Goal: Transaction & Acquisition: Purchase product/service

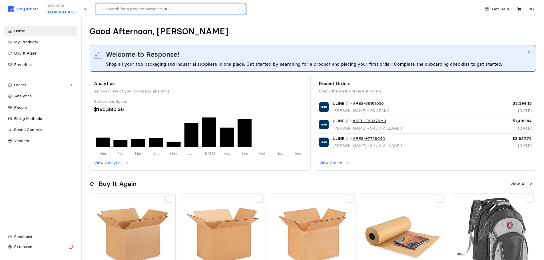
click at [139, 11] on input "text" at bounding box center [169, 9] width 127 height 10
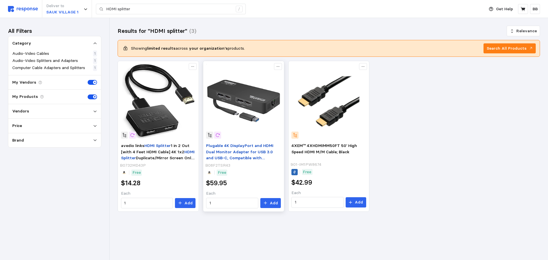
click at [252, 153] on span "Plugable 4K DisplayPort and HDMI Dual Monitor Adapter for USB 3.0 and USB-C, Co…" at bounding box center [239, 155] width 67 height 24
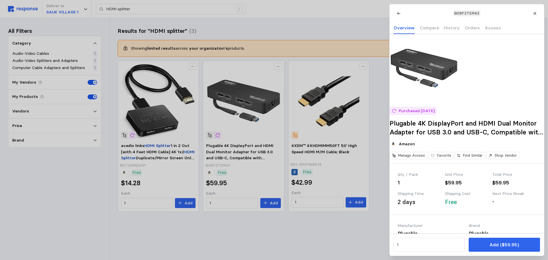
click at [156, 236] on div at bounding box center [274, 130] width 548 height 260
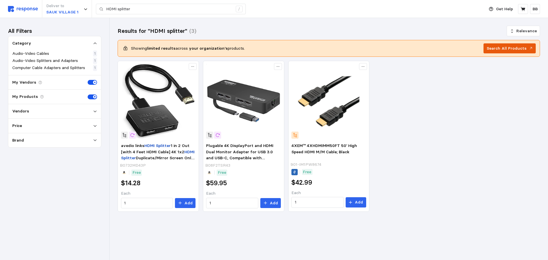
click at [502, 49] on p "Search All Products" at bounding box center [507, 48] width 40 height 6
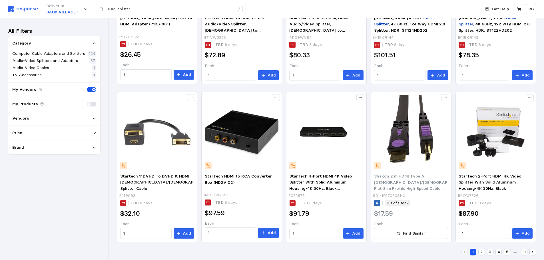
scroll to position [292, 0]
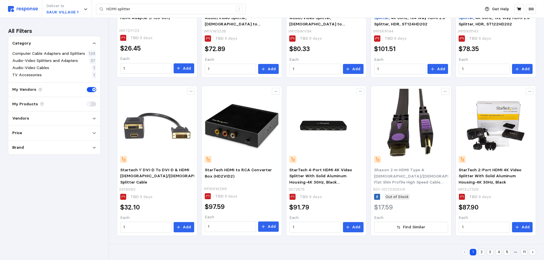
click at [480, 251] on button "2" at bounding box center [481, 252] width 7 height 7
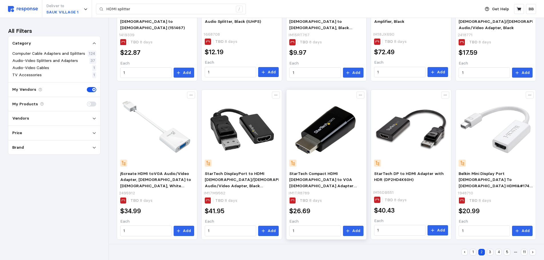
scroll to position [292, 0]
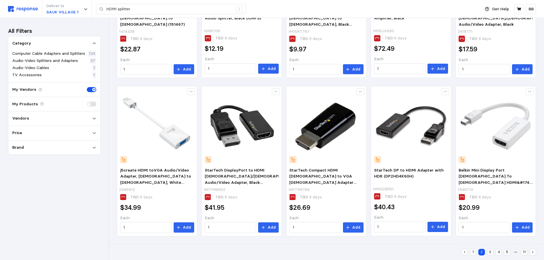
click at [473, 255] on button "1" at bounding box center [473, 252] width 7 height 7
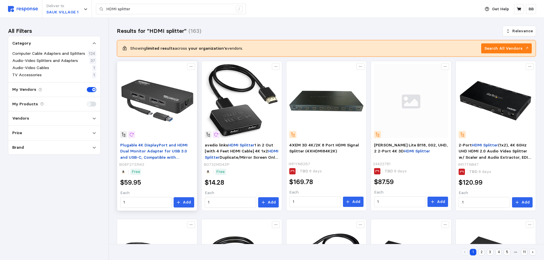
click at [161, 150] on span "Plugable 4K DisplayPort and HDMI Dual Monitor Adapter for USB 3.0 and USB-C, Co…" at bounding box center [153, 155] width 67 height 24
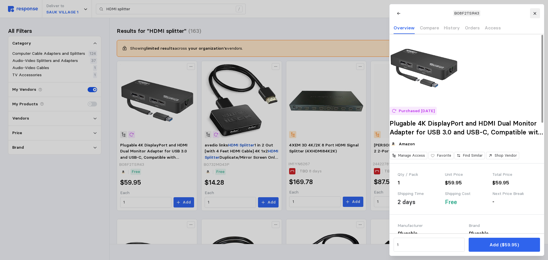
click at [536, 10] on button at bounding box center [535, 13] width 10 height 10
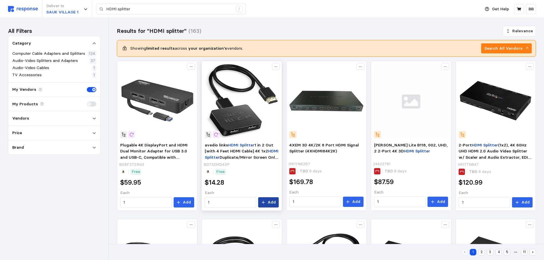
click at [267, 202] on button "Add" at bounding box center [268, 202] width 21 height 10
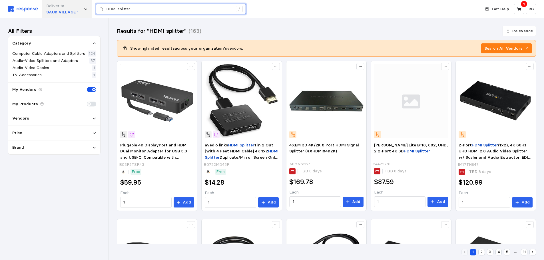
drag, startPoint x: 143, startPoint y: 8, endPoint x: 72, endPoint y: 7, distance: 71.1
click at [72, 7] on div "Deliver to SAUK VILLAGE 1 HDMI splitter /" at bounding box center [243, 9] width 470 height 18
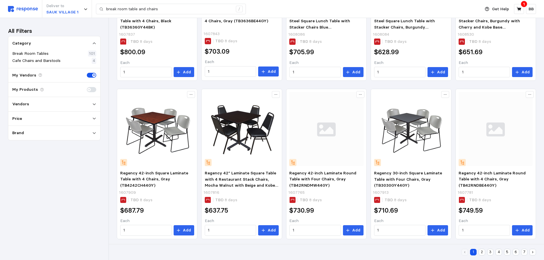
scroll to position [292, 0]
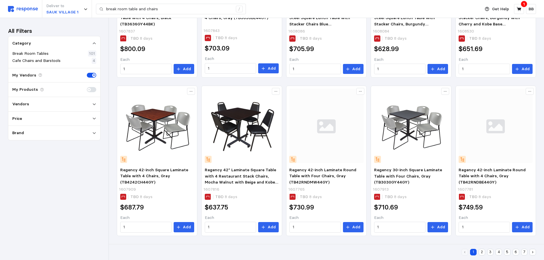
click at [481, 253] on button "2" at bounding box center [482, 252] width 7 height 7
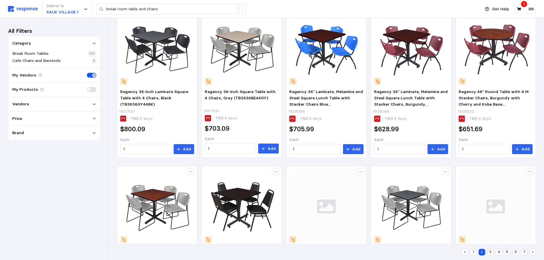
scroll to position [57, 0]
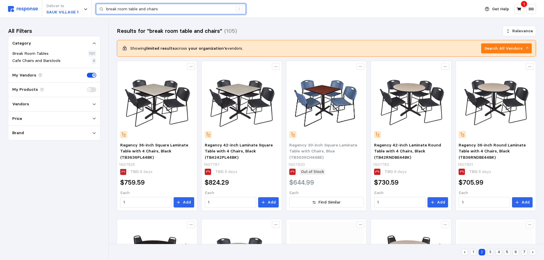
click at [129, 9] on input "break room table and chairs" at bounding box center [169, 9] width 127 height 10
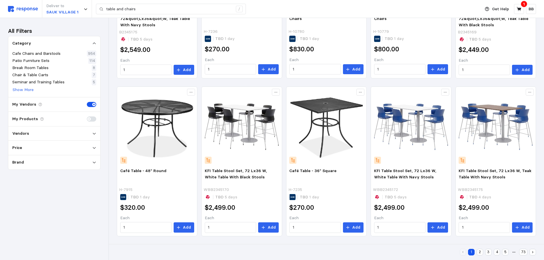
scroll to position [346, 0]
click at [479, 252] on button "2" at bounding box center [480, 252] width 7 height 7
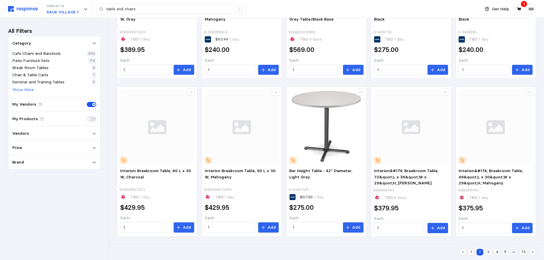
scroll to position [346, 0]
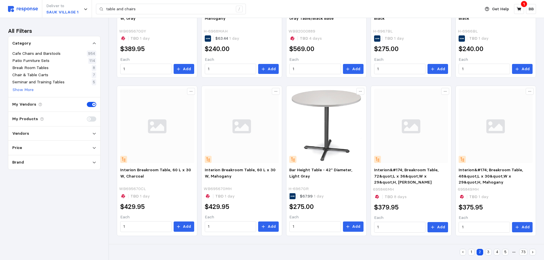
click at [490, 252] on button "3" at bounding box center [488, 252] width 7 height 7
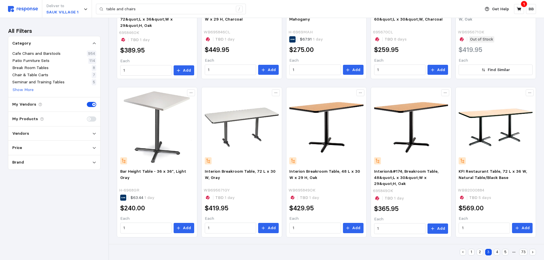
scroll to position [346, 0]
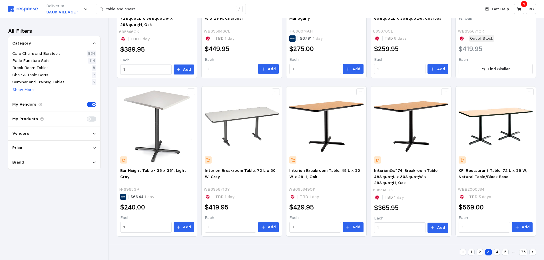
click at [498, 252] on button "4" at bounding box center [497, 252] width 7 height 7
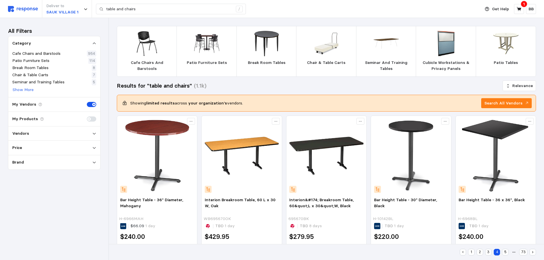
click at [257, 46] on img at bounding box center [266, 43] width 25 height 25
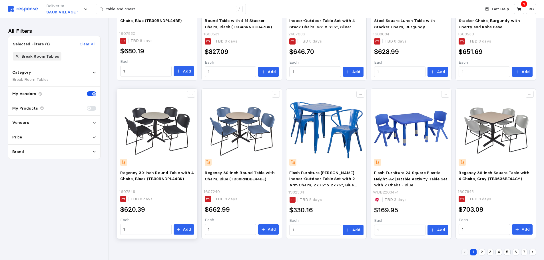
scroll to position [292, 0]
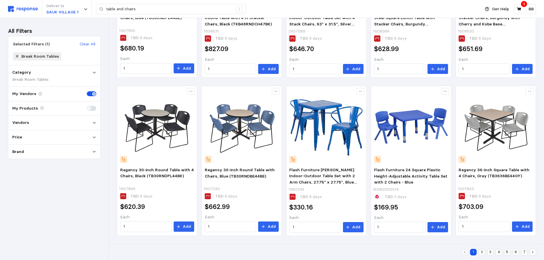
click at [480, 252] on button "2" at bounding box center [482, 252] width 7 height 7
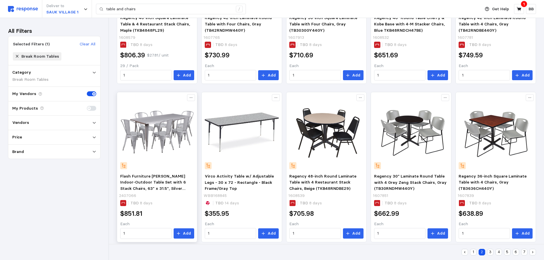
scroll to position [292, 0]
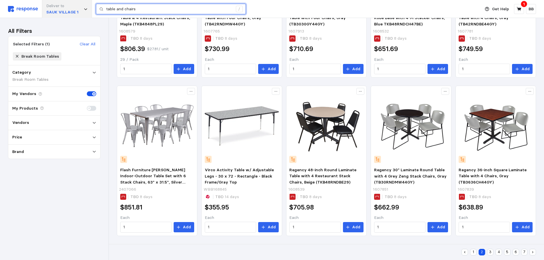
drag, startPoint x: 141, startPoint y: 8, endPoint x: 75, endPoint y: 11, distance: 66.0
click at [75, 11] on div "Deliver to SAUK VILLAGE 1 table and chairs /" at bounding box center [243, 9] width 470 height 18
paste input "H-2232"
type input "H-2232"
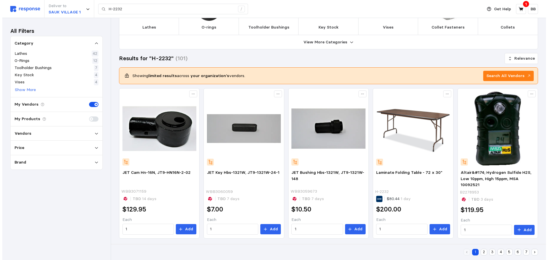
scroll to position [57, 0]
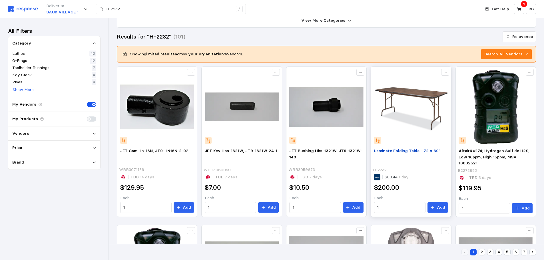
click at [408, 150] on span "Laminate Folding Table - 72 x 30"" at bounding box center [407, 150] width 66 height 5
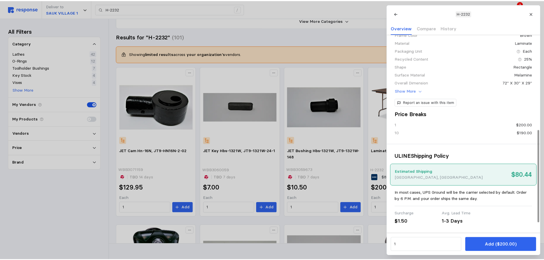
scroll to position [226, 0]
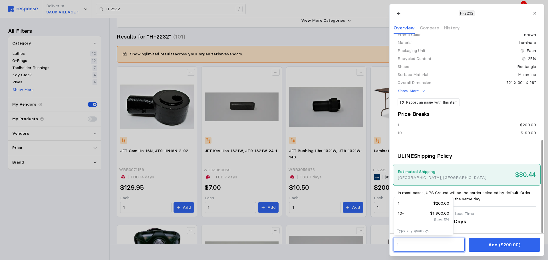
drag, startPoint x: 408, startPoint y: 245, endPoint x: 371, endPoint y: 239, distance: 36.7
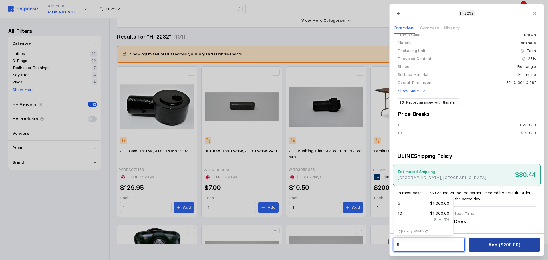
type input "5"
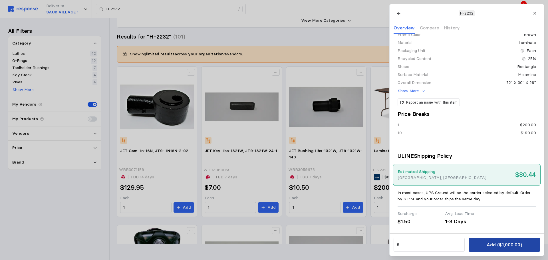
click at [484, 246] on button "Add ($1,000.00)" at bounding box center [504, 245] width 71 height 14
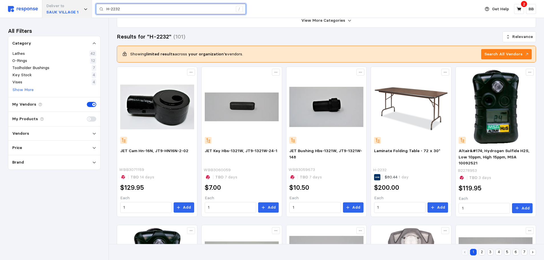
drag, startPoint x: 146, startPoint y: 7, endPoint x: 76, endPoint y: 12, distance: 70.1
click at [76, 12] on div "Deliver to [GEOGRAPHIC_DATA] 1 H-2232 /" at bounding box center [243, 9] width 470 height 18
paste input "3016"
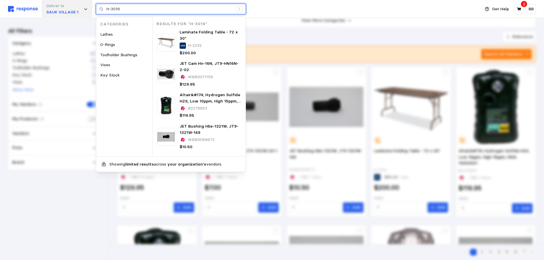
type input "H-3016"
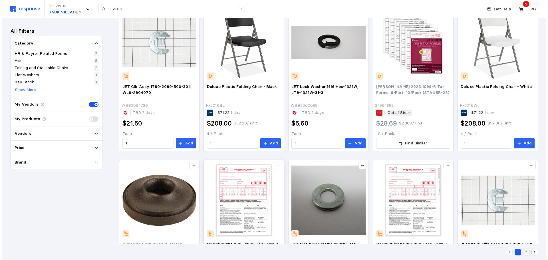
scroll to position [114, 0]
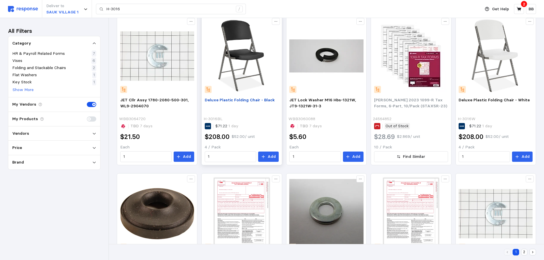
click at [227, 100] on span "Deluxe Plastic Folding Chair - Black" at bounding box center [240, 99] width 70 height 5
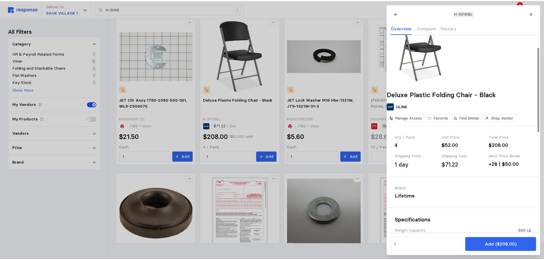
scroll to position [29, 0]
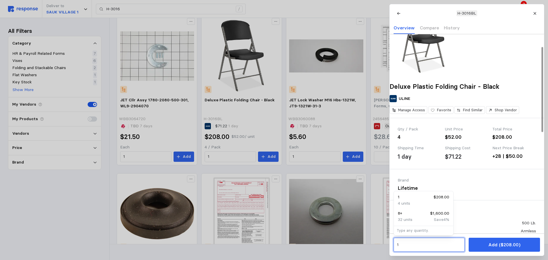
drag, startPoint x: 403, startPoint y: 241, endPoint x: 373, endPoint y: 245, distance: 30.7
type input "5"
click at [489, 200] on div "Brand Lifetime" at bounding box center [467, 184] width 155 height 31
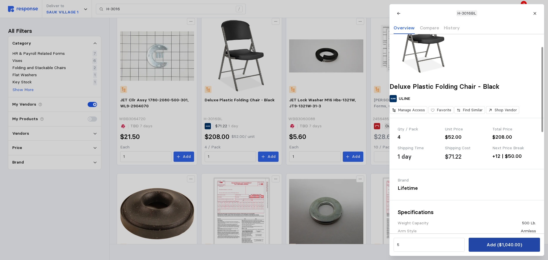
click at [503, 244] on p "Add ($1,040.00)" at bounding box center [504, 244] width 35 height 7
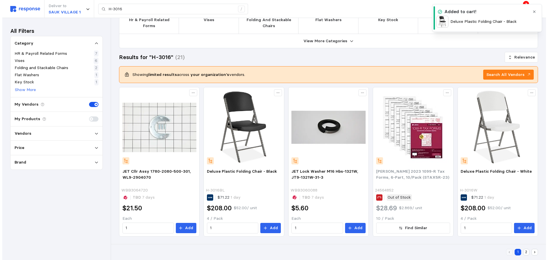
scroll to position [0, 0]
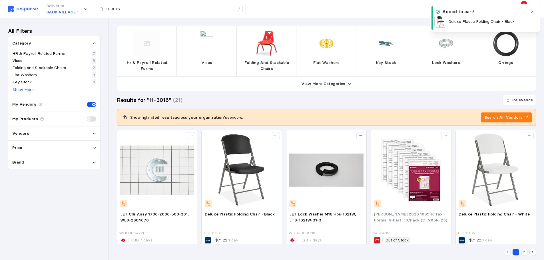
click at [524, 1] on p "3" at bounding box center [524, 4] width 3 height 6
click at [531, 10] on icon "button" at bounding box center [532, 12] width 4 height 4
click at [521, 9] on icon at bounding box center [519, 9] width 5 height 4
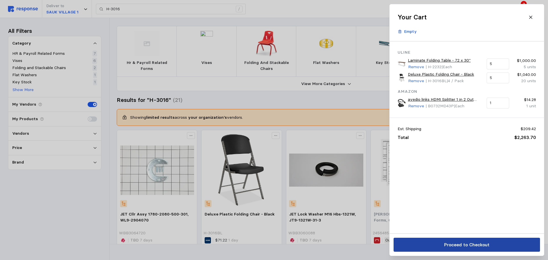
click at [453, 243] on p "Proceed to Checkout" at bounding box center [466, 244] width 45 height 7
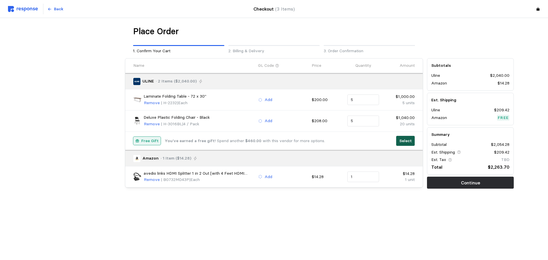
click at [404, 142] on p "Select" at bounding box center [406, 141] width 13 height 6
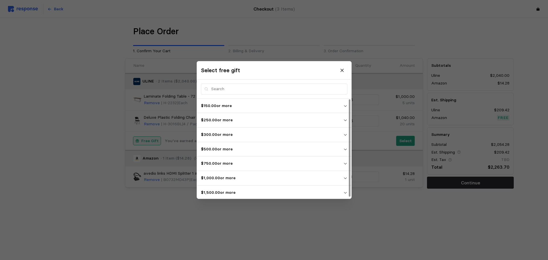
scroll to position [1, 0]
click at [228, 189] on p "$1,500.00 or more" at bounding box center [272, 191] width 143 height 6
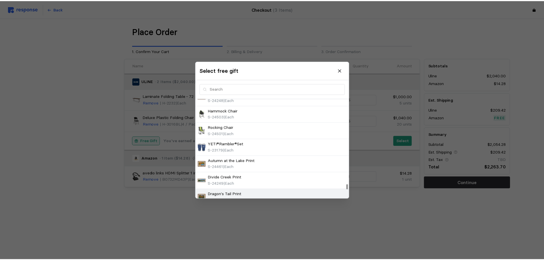
scroll to position [1731, 0]
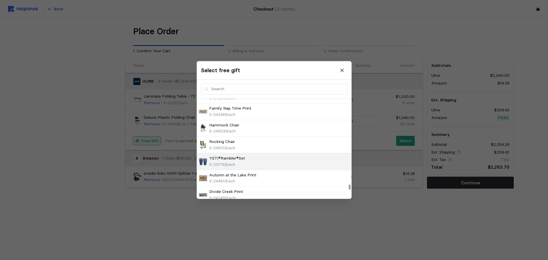
click at [220, 161] on p "YETI®Rambler®Set" at bounding box center [227, 159] width 36 height 6
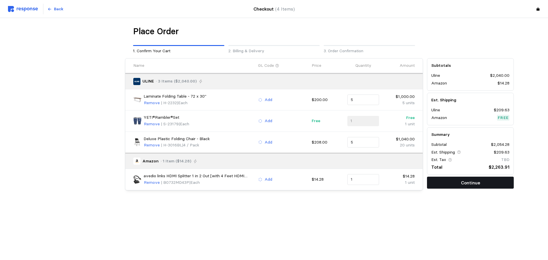
click at [450, 183] on button "Continue" at bounding box center [470, 183] width 87 height 12
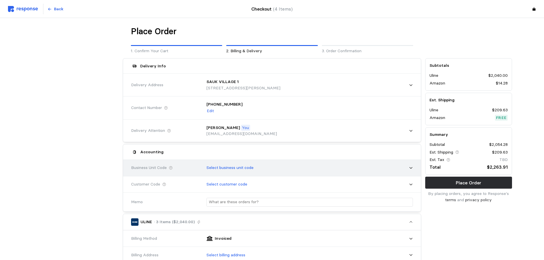
click at [221, 169] on p "Select business unit code" at bounding box center [230, 168] width 47 height 6
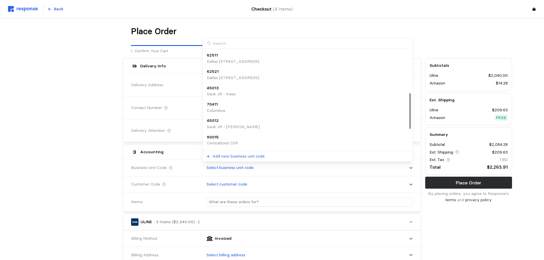
scroll to position [121, 0]
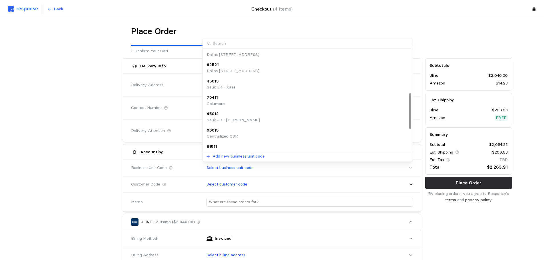
click at [223, 120] on p "Sauk JR - [PERSON_NAME]" at bounding box center [233, 120] width 53 height 6
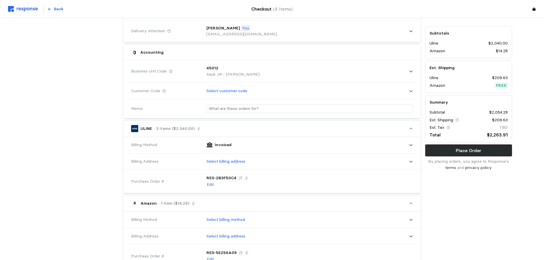
scroll to position [143, 0]
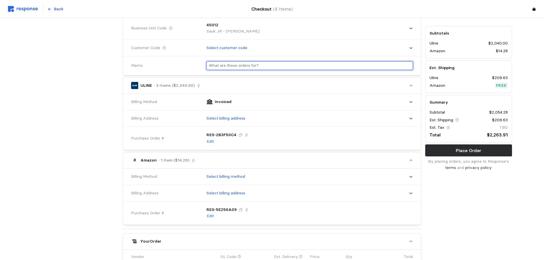
click at [240, 68] on input "text" at bounding box center [310, 66] width 202 height 8
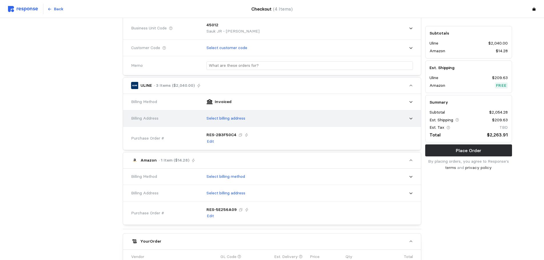
click at [230, 122] on div "Select billing address" at bounding box center [308, 118] width 211 height 14
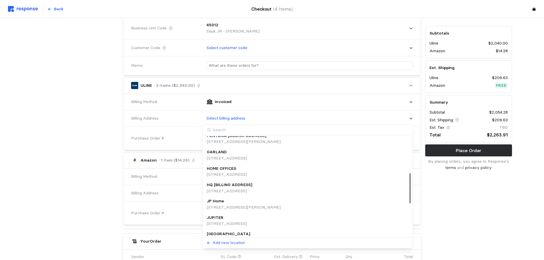
scroll to position [121, 0]
click at [221, 186] on p "HQ [BILLING ADDRESS]" at bounding box center [229, 184] width 45 height 6
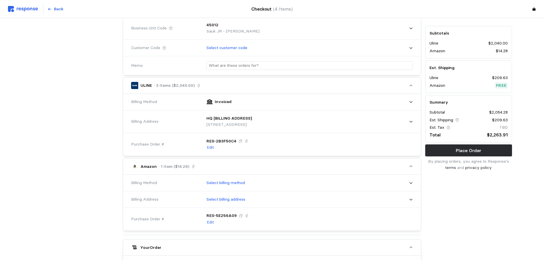
click at [104, 121] on div at bounding box center [75, 189] width 91 height 553
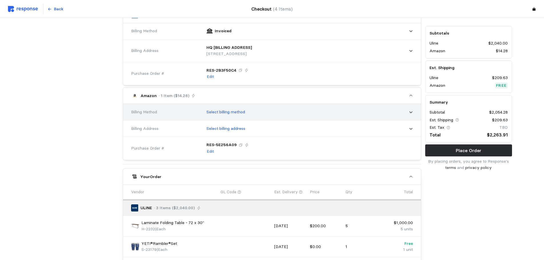
scroll to position [229, 0]
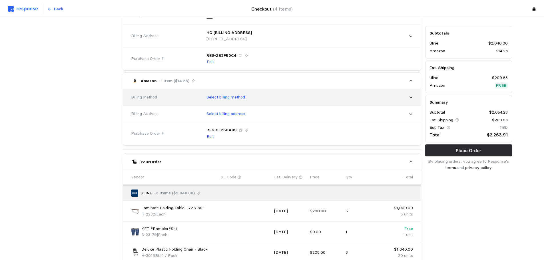
click at [225, 97] on p "Select billing method" at bounding box center [226, 97] width 39 height 6
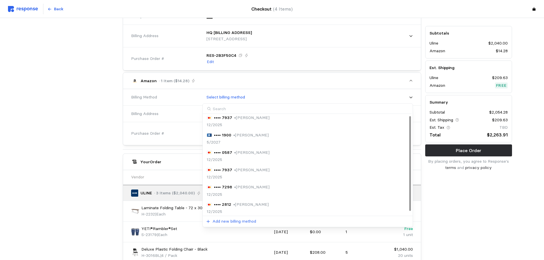
scroll to position [4, 0]
click at [239, 221] on p "Add new billing method" at bounding box center [235, 222] width 44 height 6
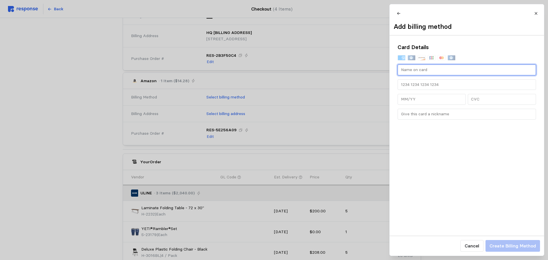
click at [418, 75] on input "text" at bounding box center [467, 70] width 132 height 10
type input "[PERSON_NAME]"
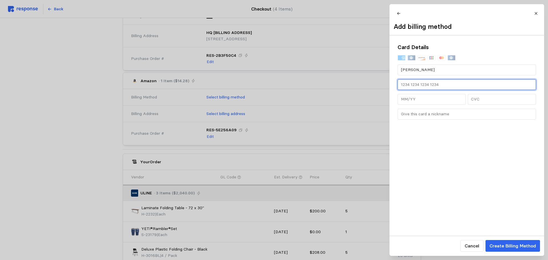
click at [416, 88] on input "text" at bounding box center [467, 85] width 132 height 10
type input "[CREDIT_CARD_NUMBER]"
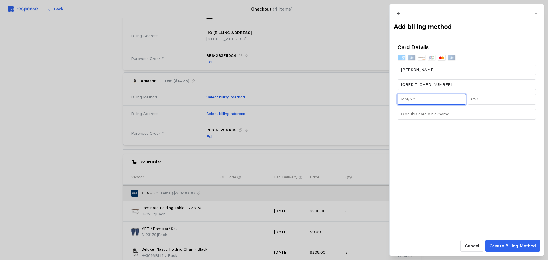
click at [419, 102] on input "text" at bounding box center [432, 99] width 62 height 10
type input "12/25"
click at [486, 105] on input "text" at bounding box center [502, 99] width 62 height 10
type input "585"
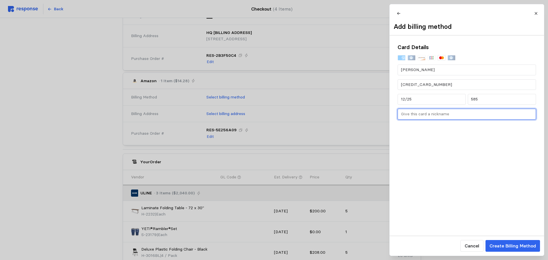
click at [436, 119] on input "text" at bounding box center [467, 114] width 132 height 10
type input "[PERSON_NAME]"
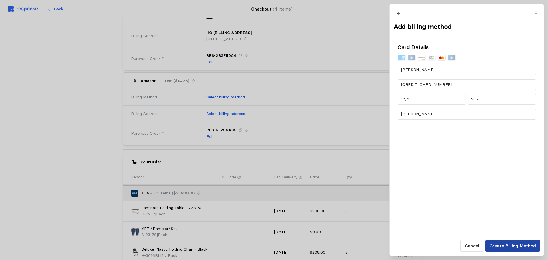
click at [496, 245] on p "Create Billing Method" at bounding box center [513, 246] width 47 height 7
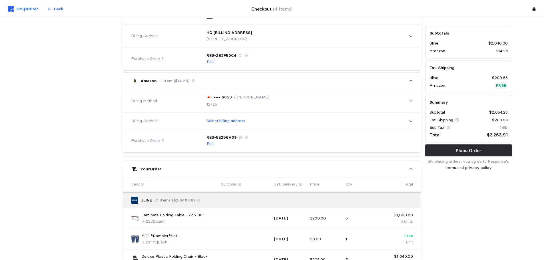
click at [317, 171] on div "Your Order" at bounding box center [272, 169] width 265 height 6
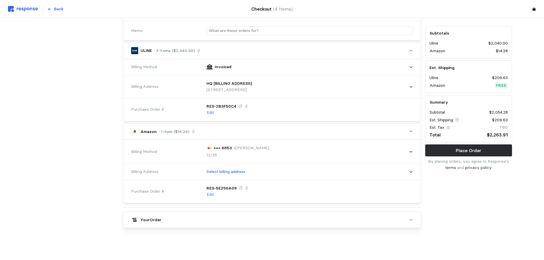
scroll to position [178, 0]
click at [374, 217] on span "Your Order" at bounding box center [272, 220] width 265 height 10
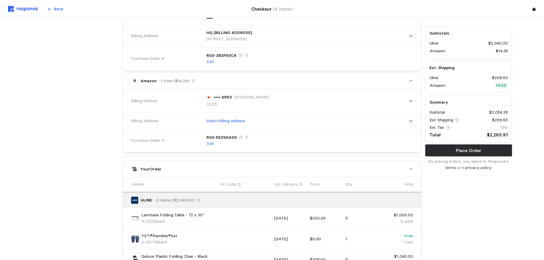
click at [480, 227] on div "Subtotals Uline $2,040.00 Amazon $14.28 Est. Shipping Uline $209.63 Amazon Free…" at bounding box center [468, 108] width 91 height 560
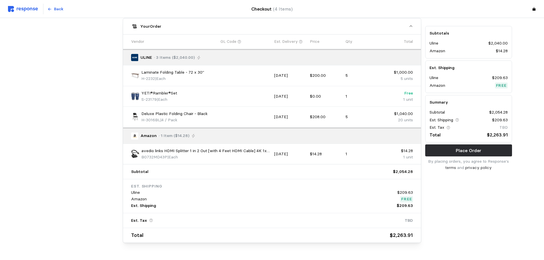
scroll to position [386, 0]
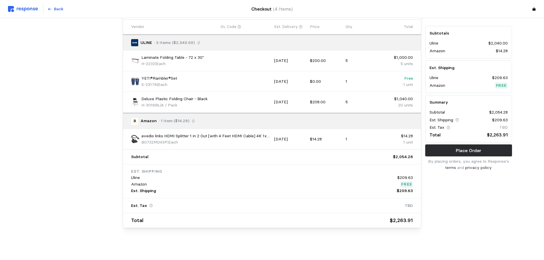
click at [475, 155] on button "Place Order" at bounding box center [468, 151] width 87 height 12
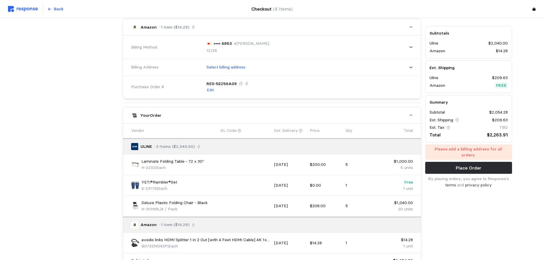
scroll to position [272, 0]
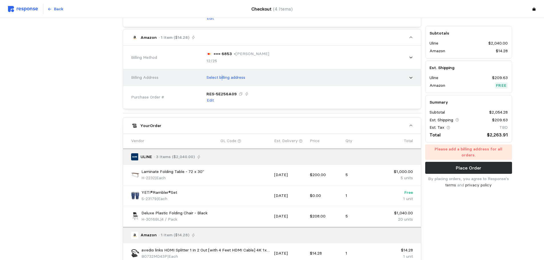
click at [222, 78] on p "Select billing address" at bounding box center [226, 78] width 39 height 6
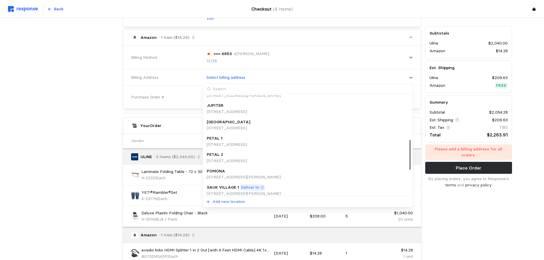
scroll to position [228, 0]
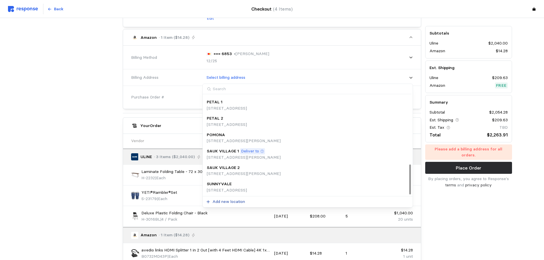
click at [224, 201] on p "Add new location" at bounding box center [229, 202] width 33 height 6
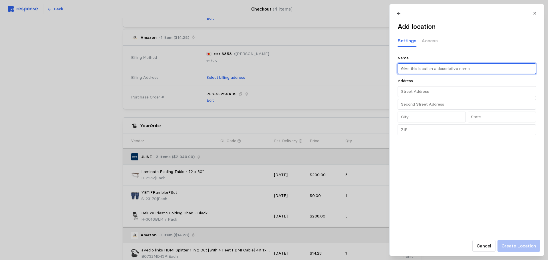
click at [422, 70] on input "text" at bounding box center [467, 69] width 132 height 10
type input "BBuntin"
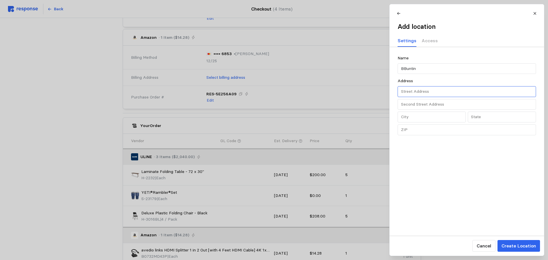
click at [425, 93] on input "text" at bounding box center [467, 92] width 132 height 10
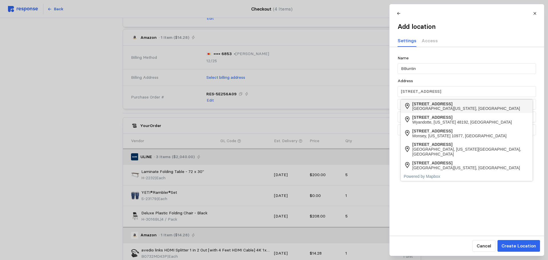
click at [448, 107] on div "[GEOGRAPHIC_DATA][US_STATE], [GEOGRAPHIC_DATA]" at bounding box center [467, 108] width 108 height 5
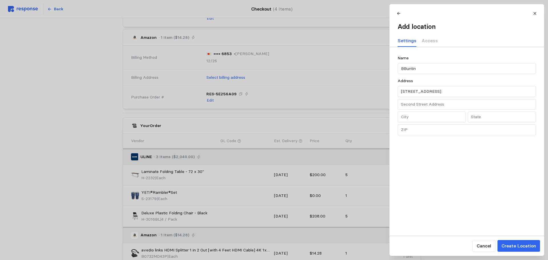
type input "[STREET_ADDRESS]"
type input "IL"
type input "Downers Grove"
type input "60515"
click at [519, 249] on p "Create Location" at bounding box center [519, 246] width 35 height 7
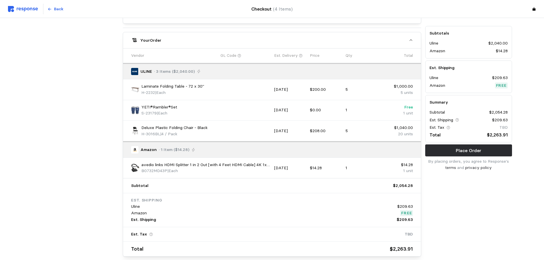
scroll to position [392, 0]
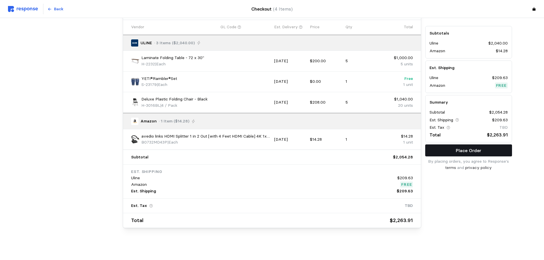
click at [469, 152] on p "Place Order" at bounding box center [468, 150] width 25 height 7
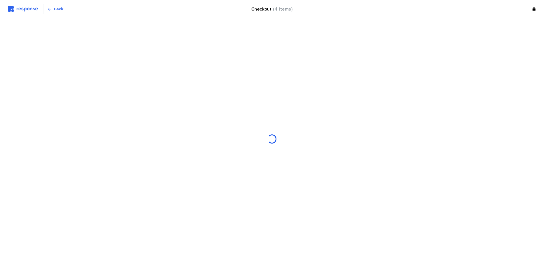
scroll to position [0, 0]
